Goal: Task Accomplishment & Management: Complete application form

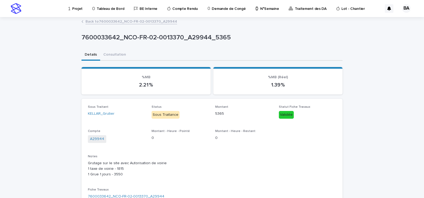
click at [76, 9] on p "Projet" at bounding box center [77, 5] width 10 height 11
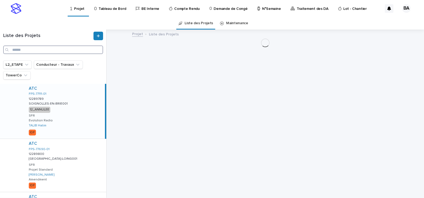
click at [41, 49] on input "Search" at bounding box center [53, 50] width 100 height 9
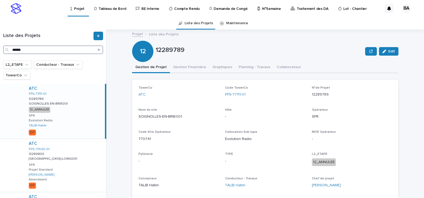
type input "******"
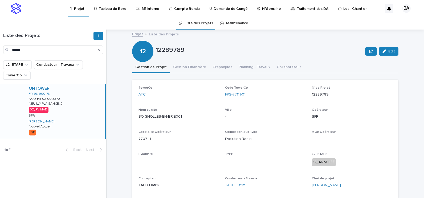
click at [66, 107] on div "ONTOWER FR-93-900173 NCO-FR-02-0013370 NCO-FR-02-0013370 [GEOGRAPHIC_DATA]-PLAI…" at bounding box center [65, 111] width 80 height 55
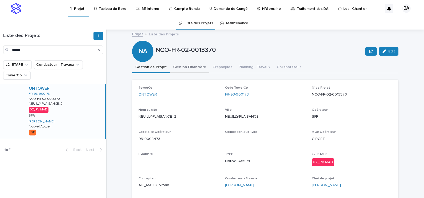
click at [191, 67] on button "Gestion Financière" at bounding box center [189, 67] width 39 height 11
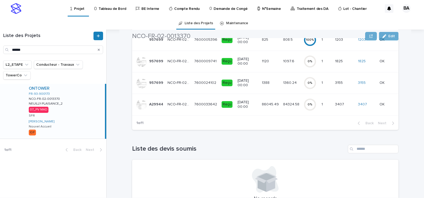
scroll to position [138, 0]
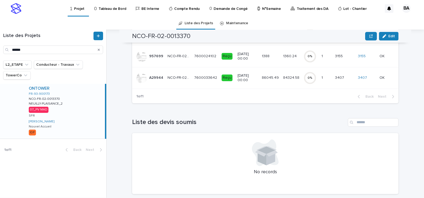
click at [212, 81] on div "7600033642 7600033642" at bounding box center [205, 78] width 23 height 9
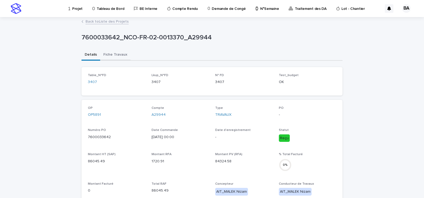
click at [110, 54] on button "Fiche Travaux" at bounding box center [115, 55] width 30 height 11
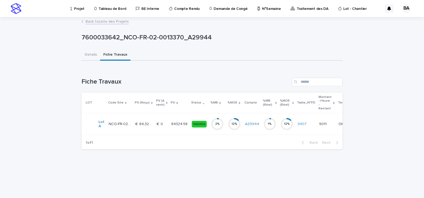
click at [165, 125] on p at bounding box center [162, 124] width 10 height 5
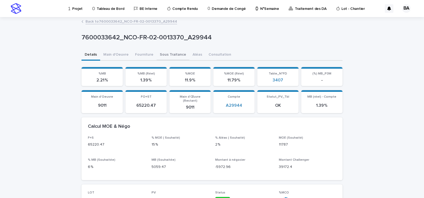
click at [172, 55] on button "Sous Traitance" at bounding box center [173, 55] width 33 height 11
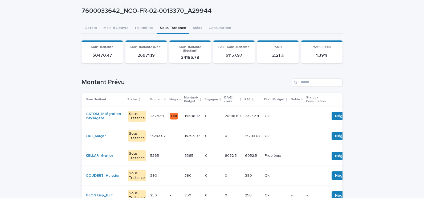
scroll to position [53, 0]
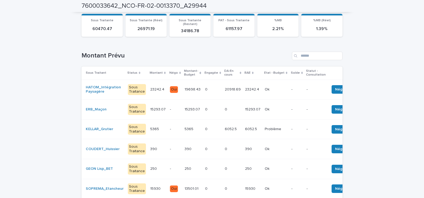
click at [111, 107] on div "ERB_Maçon" at bounding box center [105, 109] width 38 height 5
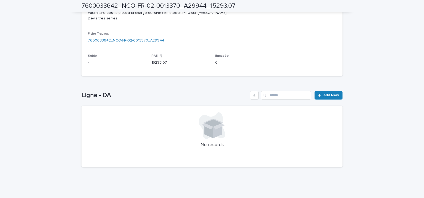
scroll to position [130, 0]
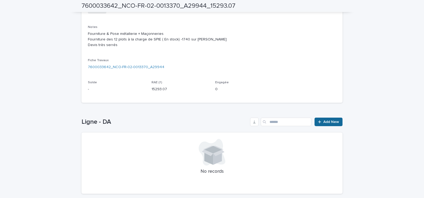
click at [325, 120] on span "Add New" at bounding box center [332, 122] width 16 height 4
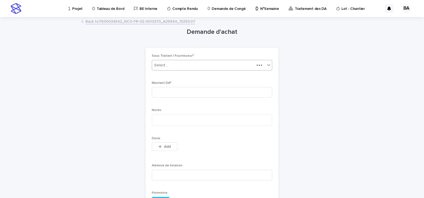
click at [187, 67] on div "Select..." at bounding box center [203, 65] width 103 height 9
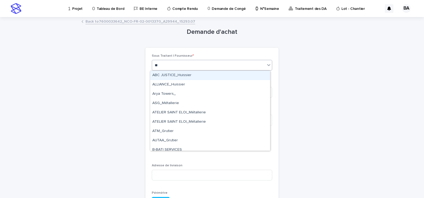
type input "***"
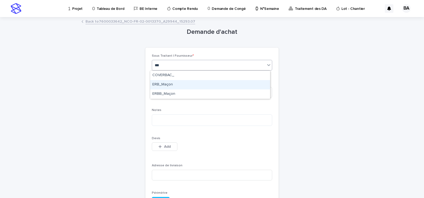
click at [171, 85] on div "ERB_Maçon" at bounding box center [210, 84] width 120 height 9
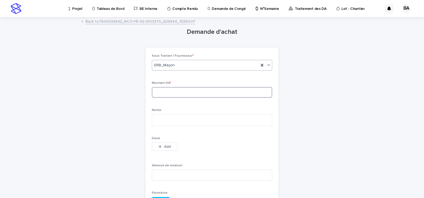
click at [171, 90] on input at bounding box center [212, 92] width 120 height 11
type input "********"
click at [161, 122] on textarea at bounding box center [212, 120] width 120 height 11
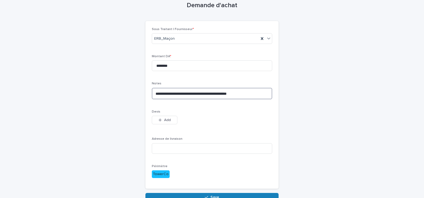
scroll to position [53, 0]
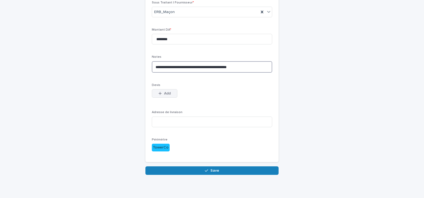
type textarea "**********"
click at [168, 93] on span "Add" at bounding box center [167, 94] width 7 height 4
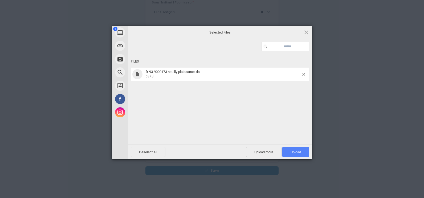
click at [295, 153] on span "Upload 1" at bounding box center [296, 152] width 10 height 4
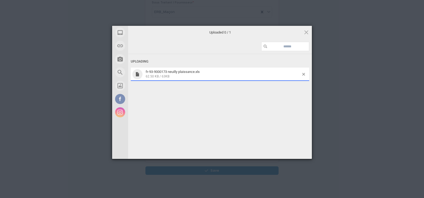
scroll to position [63, 0]
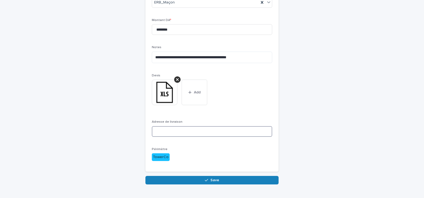
drag, startPoint x: 178, startPoint y: 131, endPoint x: 178, endPoint y: 134, distance: 2.9
click at [178, 131] on input at bounding box center [212, 131] width 120 height 11
click at [164, 130] on input at bounding box center [212, 131] width 120 height 11
paste input "**********"
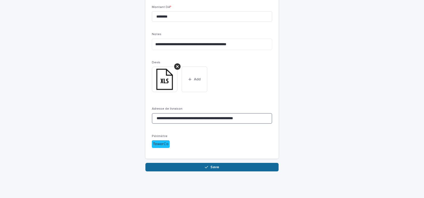
type input "**********"
click at [220, 168] on button "Save" at bounding box center [211, 167] width 133 height 9
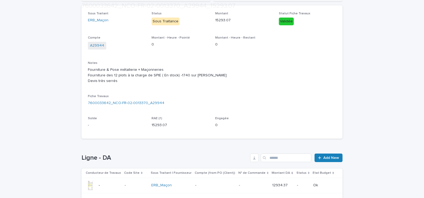
scroll to position [120, 0]
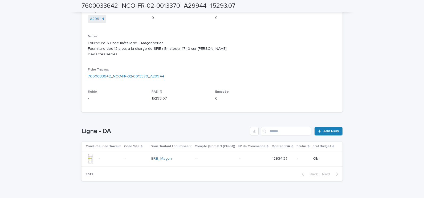
click at [187, 159] on div "ERB_Maçon" at bounding box center [171, 159] width 40 height 5
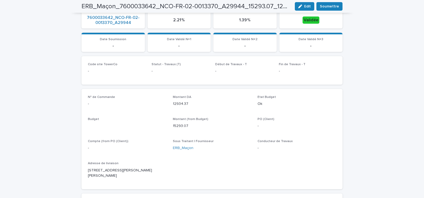
scroll to position [120, 0]
click at [328, 5] on span "Soumettre" at bounding box center [329, 6] width 19 height 5
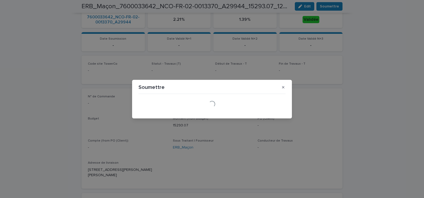
scroll to position [123, 0]
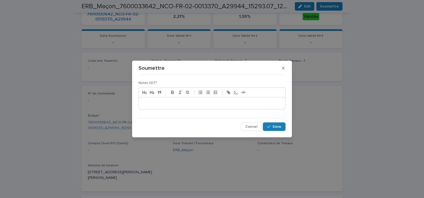
click at [169, 105] on p at bounding box center [212, 103] width 139 height 5
click at [278, 126] on span "Save" at bounding box center [277, 127] width 9 height 4
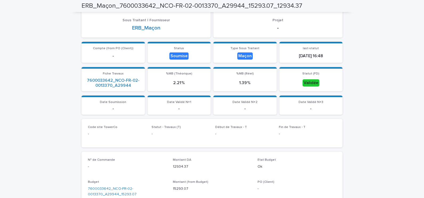
scroll to position [0, 0]
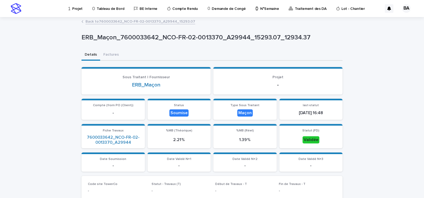
click at [108, 20] on link "Back to 7600033642_NCO-FR-02-0013370_A29944_15293.07" at bounding box center [141, 21] width 110 height 6
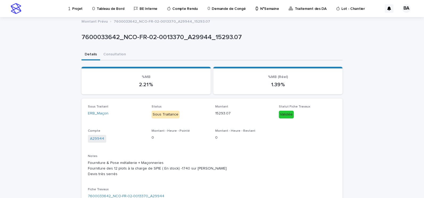
click at [108, 20] on div "Montant Prévu 7600033642_NCO-FR-02-0013370_A29944_15293.07" at bounding box center [212, 21] width 266 height 7
click at [78, 9] on p "Projet" at bounding box center [77, 5] width 10 height 11
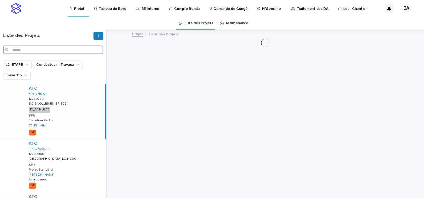
click at [50, 50] on input "Search" at bounding box center [53, 50] width 100 height 9
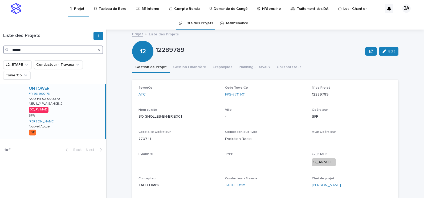
type input "******"
click at [75, 100] on div "ONTOWER FR-93-900173 NCO-FR-02-0013370 NCO-FR-02-0013370 [GEOGRAPHIC_DATA]-PLAI…" at bounding box center [65, 111] width 80 height 55
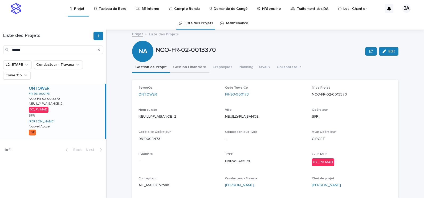
click at [187, 68] on button "Gestion Financière" at bounding box center [189, 67] width 39 height 11
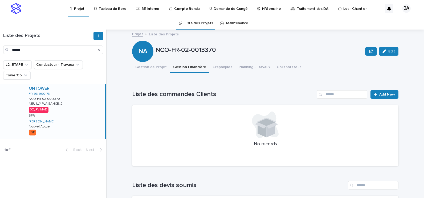
scroll to position [92, 0]
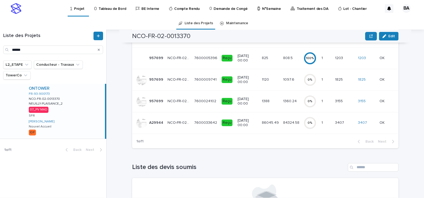
click at [200, 124] on p "7600033642" at bounding box center [206, 123] width 24 height 6
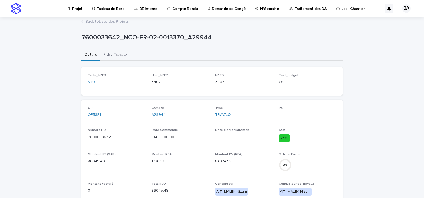
click at [110, 55] on button "Fiche Travaux" at bounding box center [115, 55] width 30 height 11
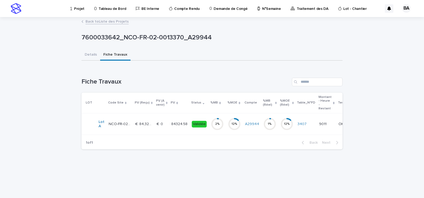
click at [169, 123] on td "84324.58 84324.58" at bounding box center [179, 125] width 21 height 22
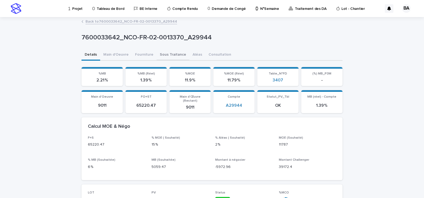
click at [166, 55] on button "Sous Traitance" at bounding box center [173, 55] width 33 height 11
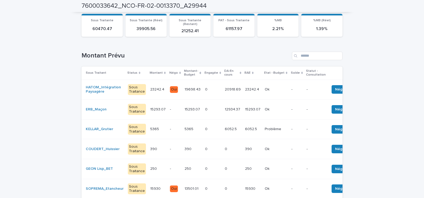
scroll to position [80, 0]
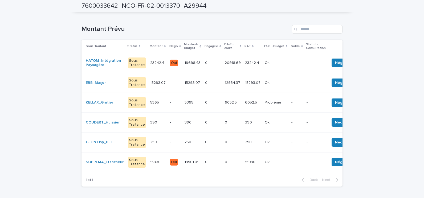
click at [208, 160] on p at bounding box center [212, 162] width 15 height 5
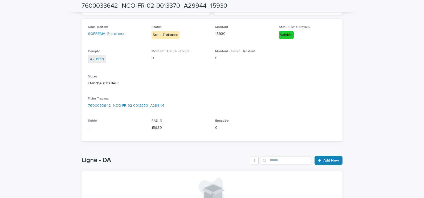
scroll to position [107, 0]
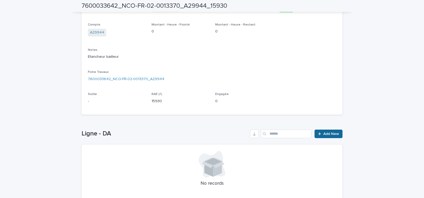
click at [338, 135] on link "Add New" at bounding box center [329, 134] width 28 height 9
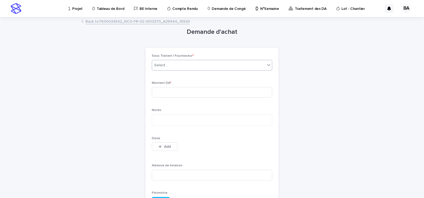
click at [209, 64] on div "Select..." at bounding box center [208, 65] width 113 height 9
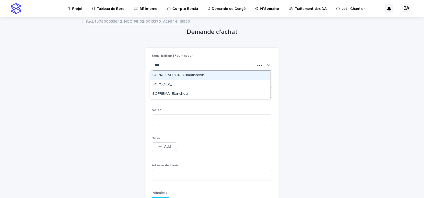
type input "****"
click at [188, 75] on div "SOPREMA_Etancheur" at bounding box center [210, 75] width 120 height 9
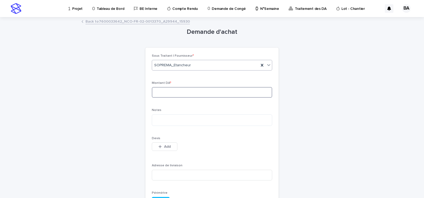
click at [177, 93] on input at bounding box center [212, 92] width 120 height 11
type input "*****"
click at [175, 119] on textarea at bounding box center [212, 120] width 120 height 11
type textarea "**********"
click at [167, 146] on span "Add" at bounding box center [167, 147] width 7 height 4
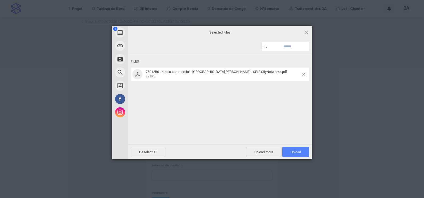
click at [302, 153] on span "Upload 1" at bounding box center [295, 152] width 27 height 10
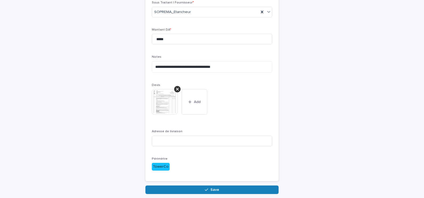
scroll to position [76, 0]
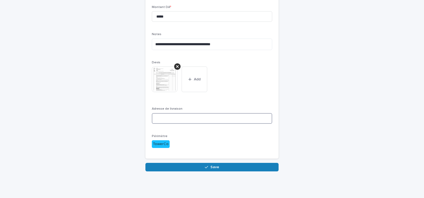
click at [177, 120] on input at bounding box center [212, 118] width 120 height 11
paste input "**********"
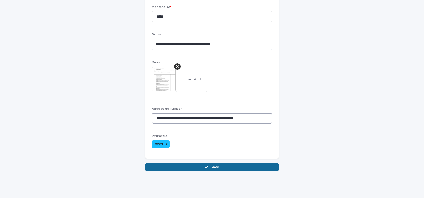
type input "**********"
click at [219, 167] on button "Save" at bounding box center [211, 167] width 133 height 9
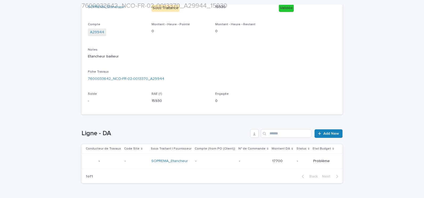
scroll to position [123, 0]
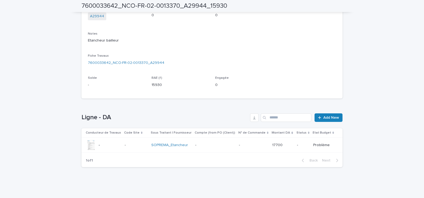
click at [136, 144] on p at bounding box center [136, 145] width 22 height 5
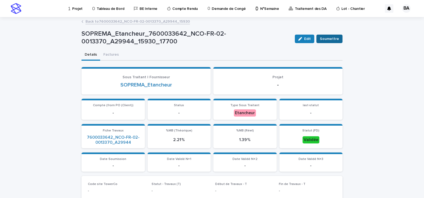
click at [333, 38] on span "Soumettre" at bounding box center [329, 38] width 19 height 5
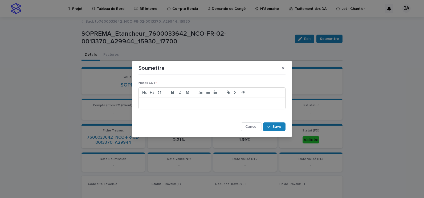
click at [226, 104] on p at bounding box center [212, 103] width 139 height 5
click at [144, 102] on p "**********" at bounding box center [212, 103] width 139 height 5
click at [277, 126] on span "Save" at bounding box center [277, 127] width 9 height 4
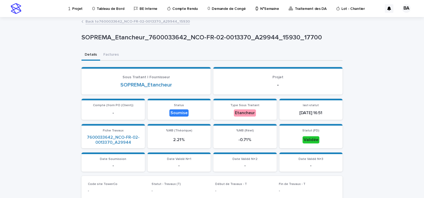
click at [76, 10] on p "Projet" at bounding box center [77, 5] width 10 height 11
